Goal: Task Accomplishment & Management: Manage account settings

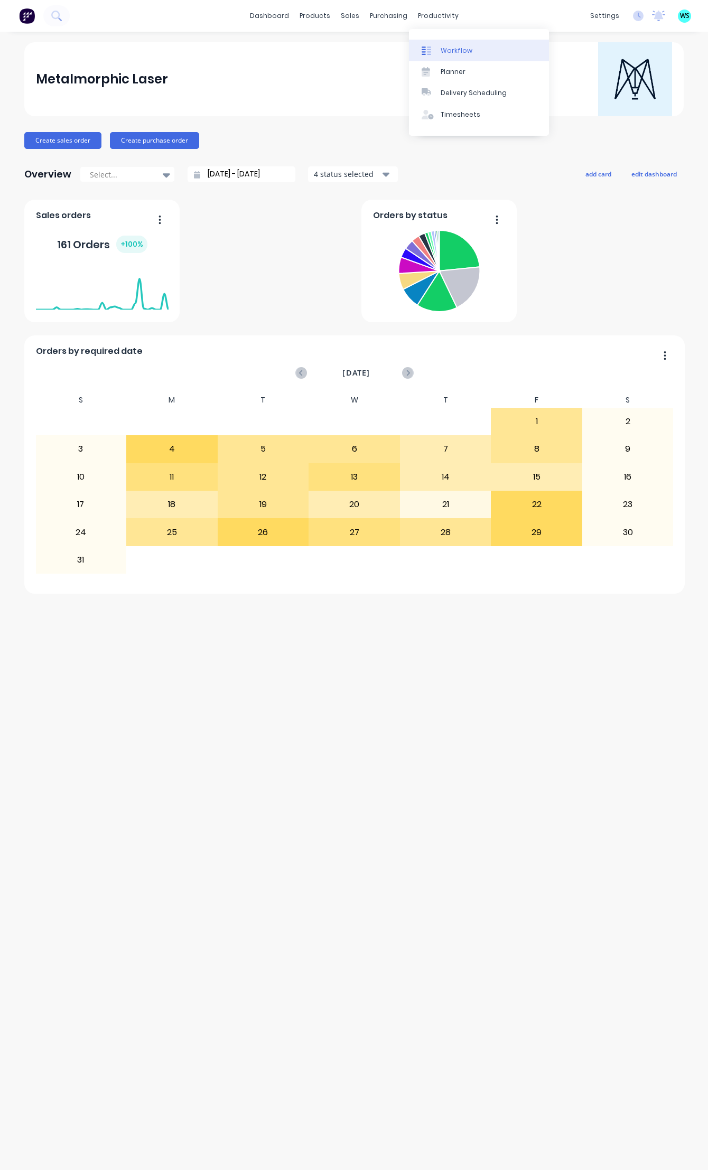
click at [426, 59] on link "Workflow" at bounding box center [479, 50] width 140 height 21
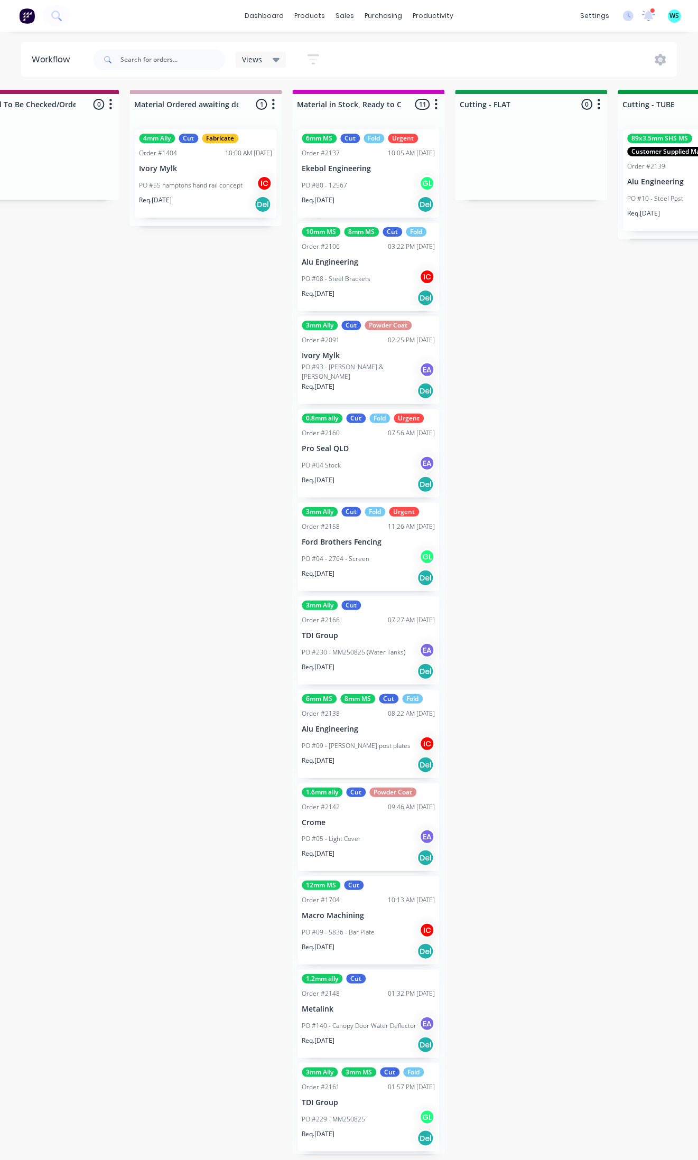
scroll to position [0, 1558]
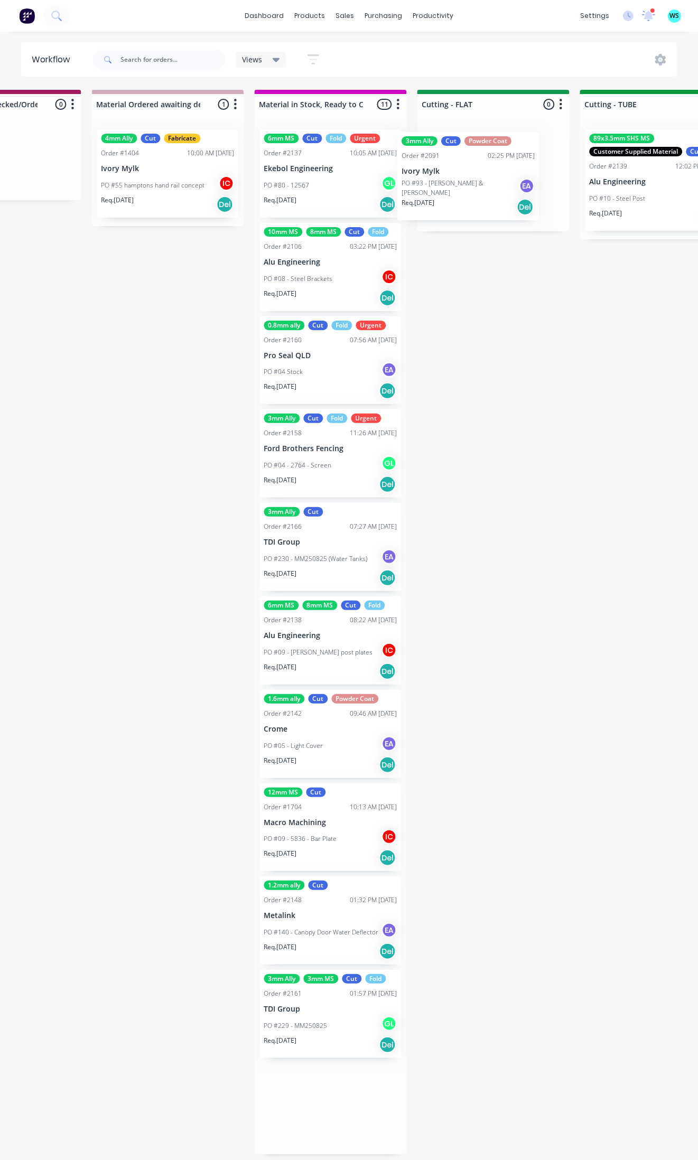
drag, startPoint x: 309, startPoint y: 388, endPoint x: 444, endPoint y: 194, distance: 236.5
click at [451, 194] on div "Submitted 5 Status colour #273444 hex #273444 Save Cancel Summaries Total order…" at bounding box center [540, 622] width 4213 height 1064
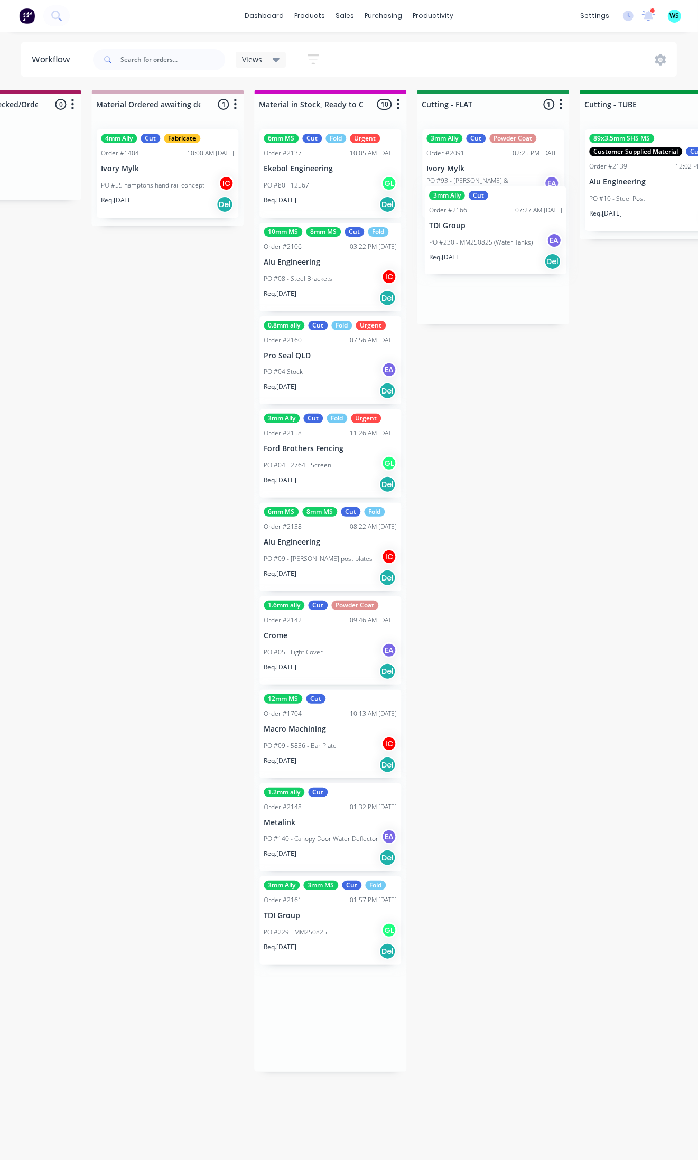
drag, startPoint x: 299, startPoint y: 574, endPoint x: 469, endPoint y: 252, distance: 364.4
click at [469, 252] on div "Submitted 5 Status colour #273444 hex #273444 Save Cancel Summaries Total order…" at bounding box center [540, 622] width 4213 height 1064
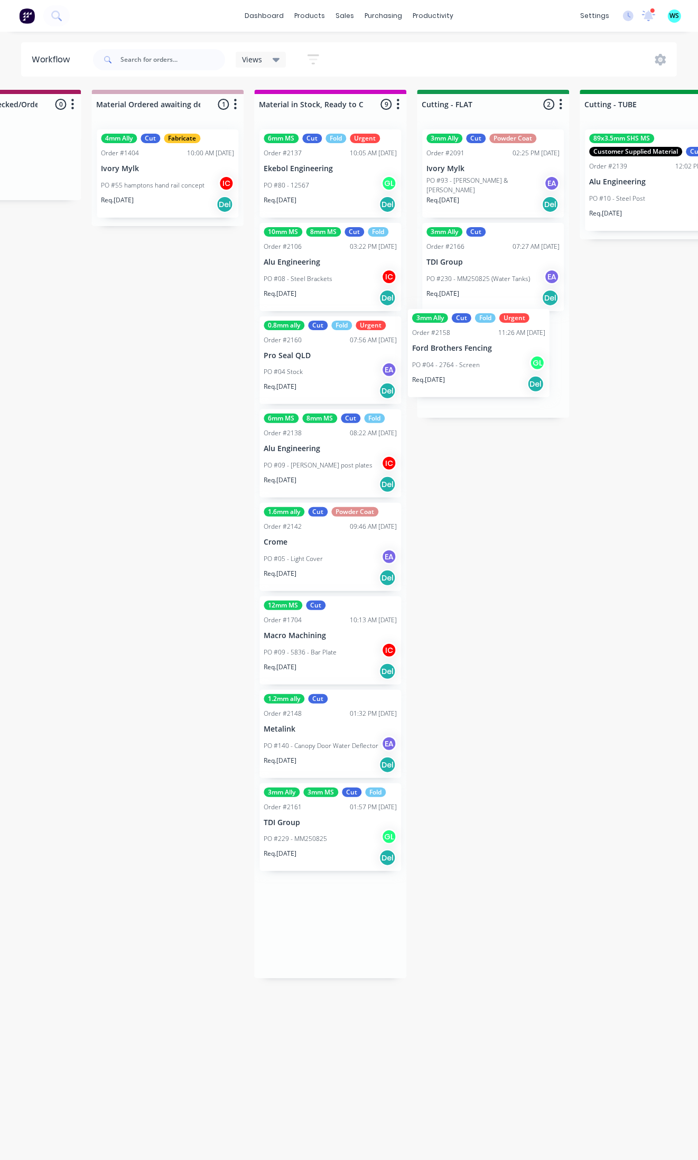
drag, startPoint x: 444, startPoint y: 387, endPoint x: 477, endPoint y: 357, distance: 44.9
click at [477, 357] on div "Submitted 5 Status colour #273444 hex #273444 Save Cancel Summaries Total order…" at bounding box center [540, 622] width 4213 height 1064
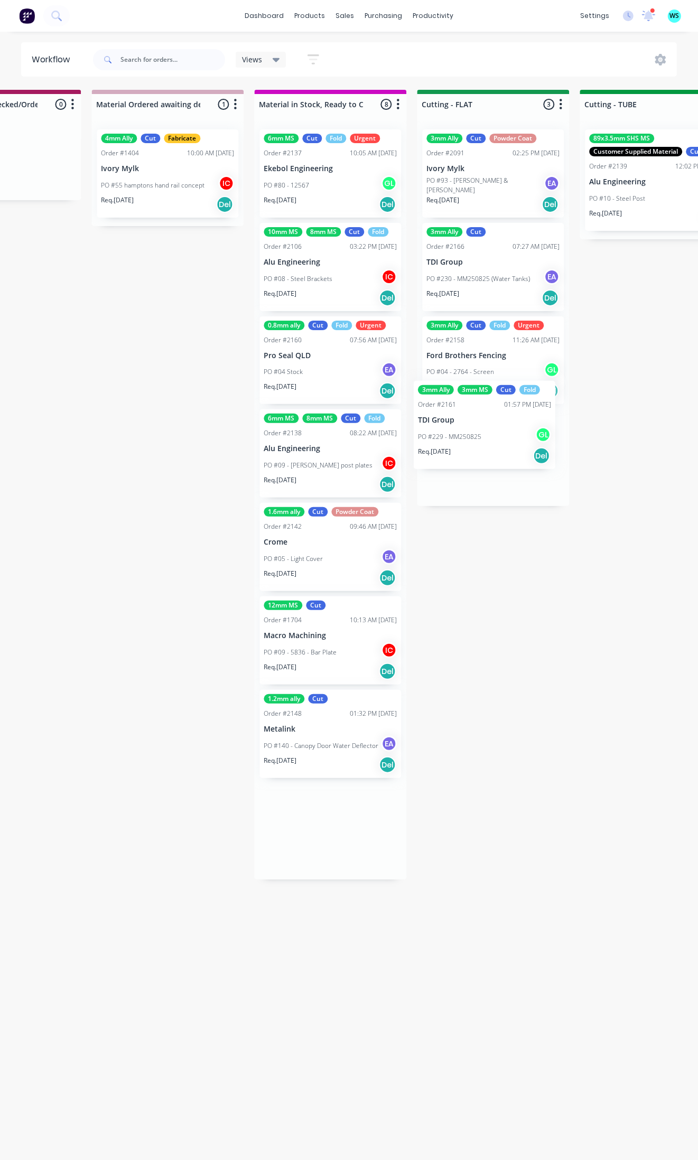
drag, startPoint x: 316, startPoint y: 844, endPoint x: 470, endPoint y: 436, distance: 435.5
click at [470, 436] on div "Submitted 5 Status colour #273444 hex #273444 Save Cancel Summaries Total order…" at bounding box center [540, 622] width 4213 height 1064
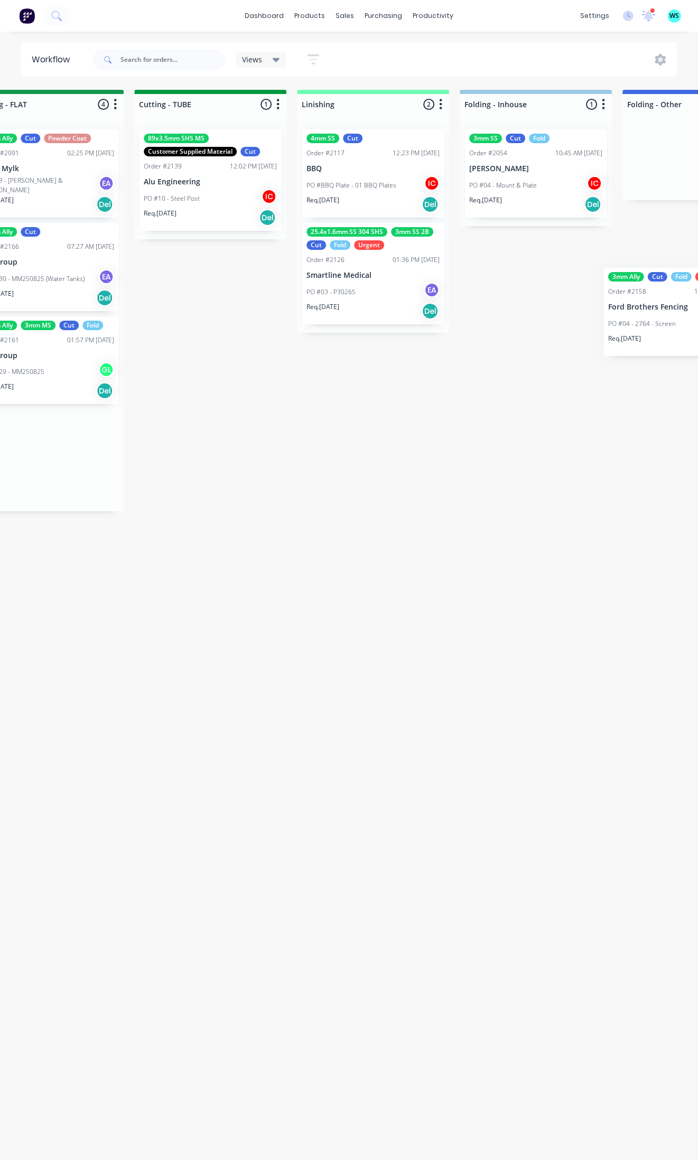
scroll to position [0, 2029]
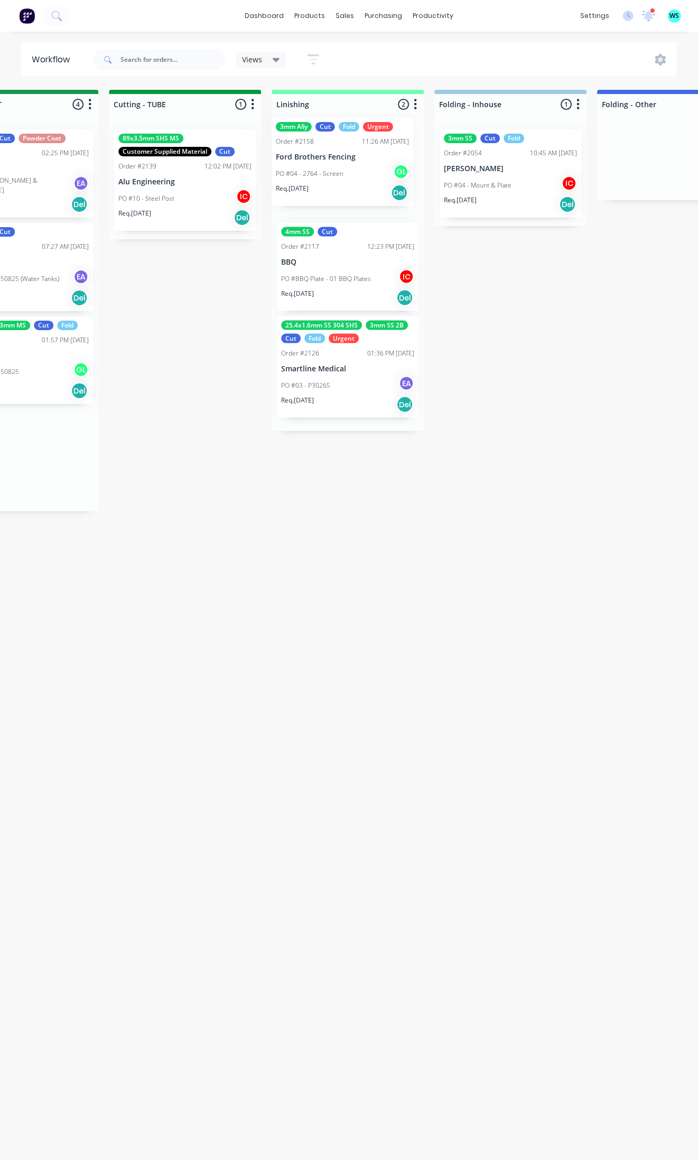
drag, startPoint x: 461, startPoint y: 381, endPoint x: 316, endPoint y: 176, distance: 251.2
click at [316, 176] on div "Submitted 5 Status colour #273444 hex #273444 Save Cancel Summaries Total order…" at bounding box center [69, 622] width 4213 height 1064
click at [341, 576] on div "Submitted 5 Status colour #273444 hex #273444 Save Cancel Summaries Total order…" at bounding box center [69, 622] width 4213 height 1064
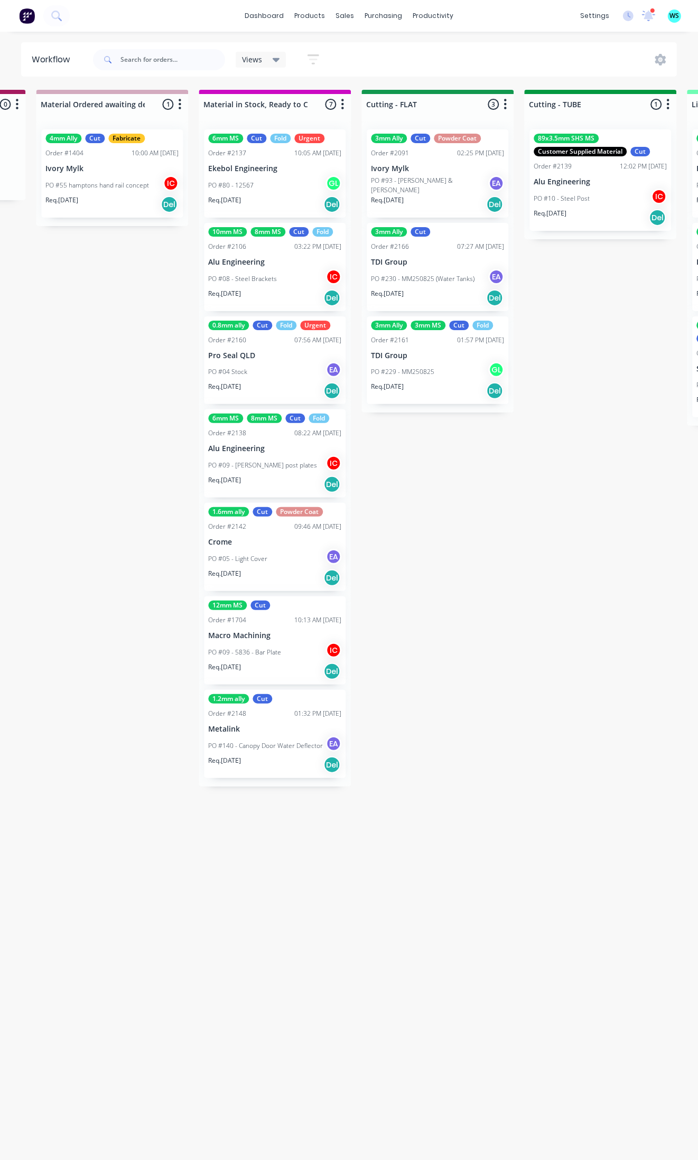
scroll to position [0, 1535]
